Goal: Use online tool/utility: Utilize a website feature to perform a specific function

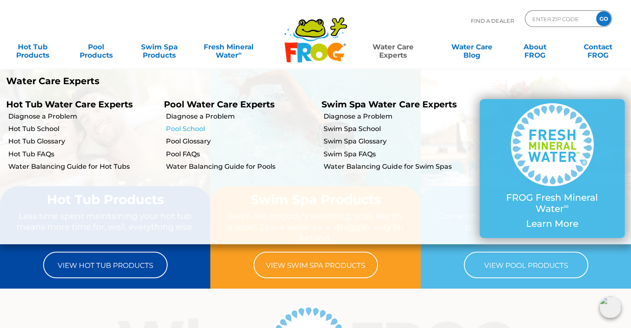
click at [189, 129] on link "Pool School" at bounding box center [240, 128] width 149 height 9
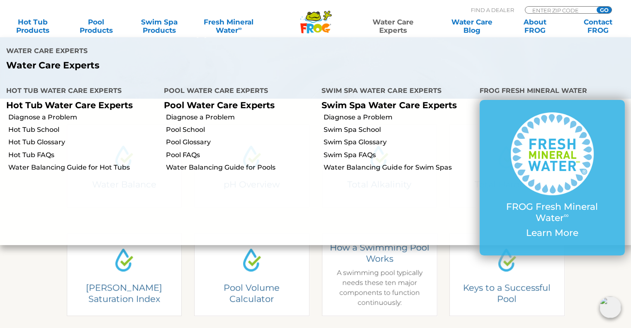
scroll to position [166, 0]
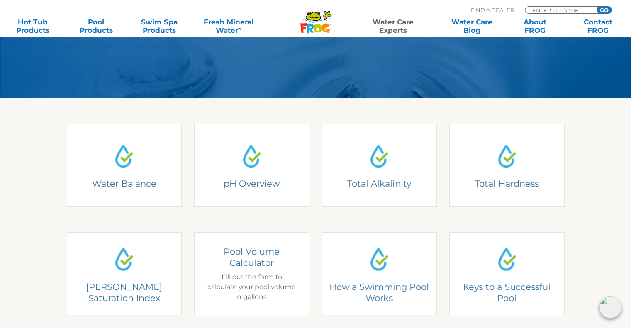
click at [277, 271] on div "Pool Volume Calculator Fill out the form to calculate your pool volume in gallo…" at bounding box center [251, 274] width 91 height 56
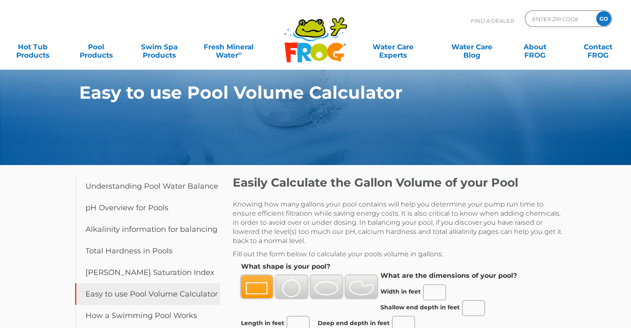
scroll to position [124, 0]
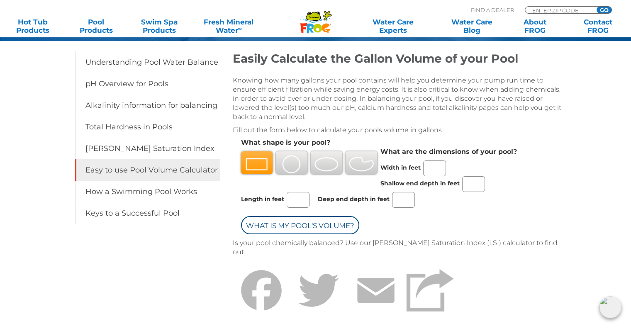
click at [465, 183] on input "Shallow end depth in feet" at bounding box center [473, 184] width 23 height 16
type input "5"
click at [402, 196] on input "Deep end depth in feet" at bounding box center [403, 200] width 23 height 16
type input "5"
click at [441, 167] on input "Width in feet" at bounding box center [434, 169] width 23 height 16
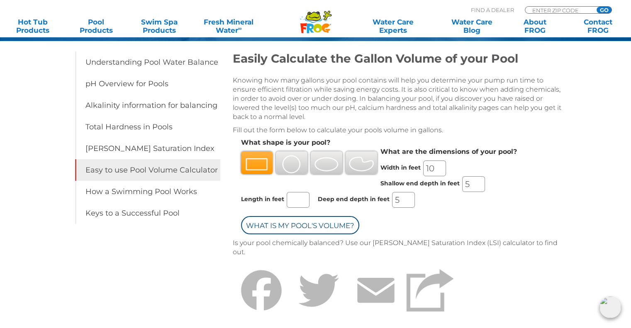
type input "10"
click at [292, 202] on input "Length in feet" at bounding box center [298, 200] width 23 height 16
type input "24"
click at [438, 166] on input "10" at bounding box center [434, 169] width 23 height 16
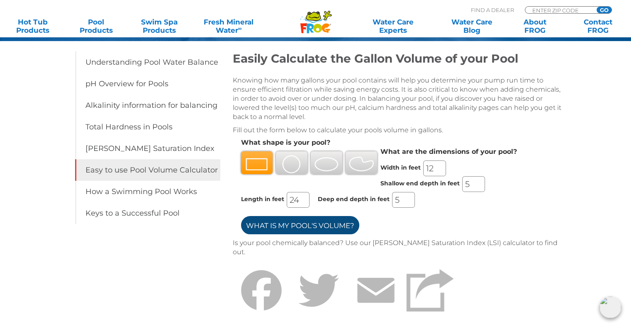
type input "12"
click at [308, 224] on input "What is my Pool's Volume?" at bounding box center [300, 225] width 118 height 18
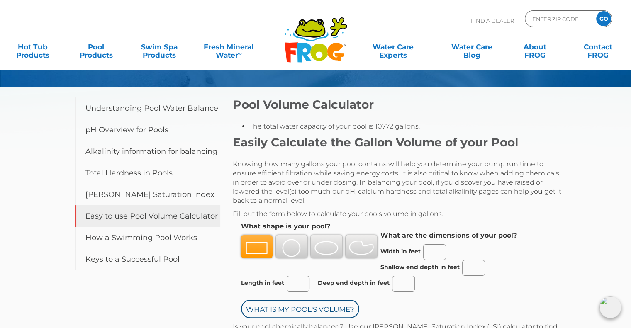
scroll to position [83, 0]
